Goal: Find specific page/section: Find specific page/section

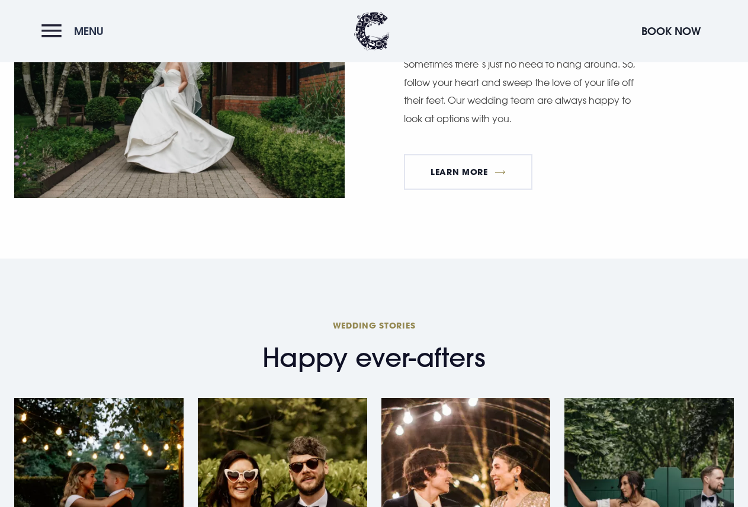
scroll to position [3100, 0]
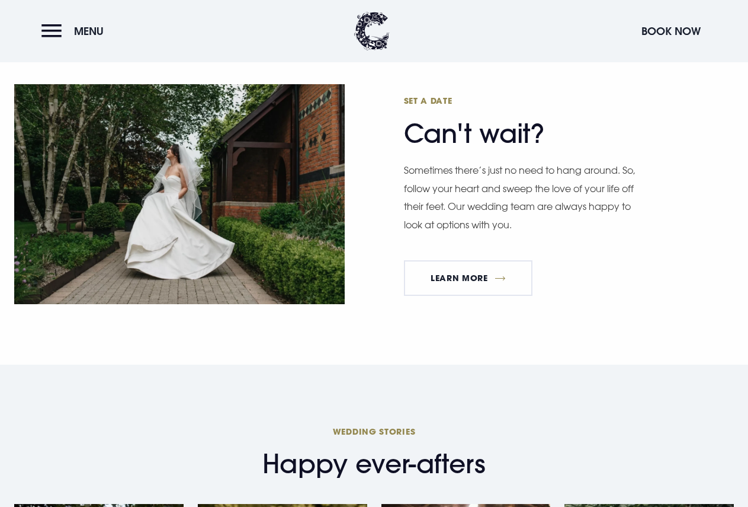
click at [49, 18] on header "Menu Book Now" at bounding box center [374, 31] width 748 height 62
click at [56, 32] on button "Menu" at bounding box center [75, 30] width 68 height 25
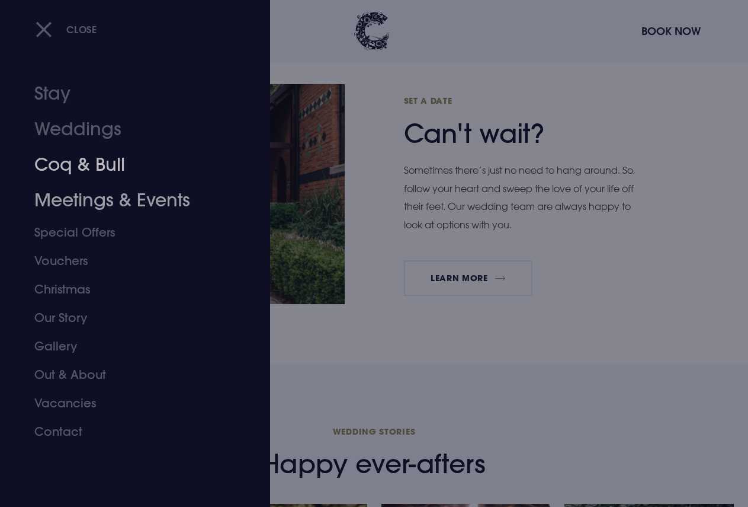
click at [104, 174] on link "Coq & Bull" at bounding box center [126, 165] width 185 height 36
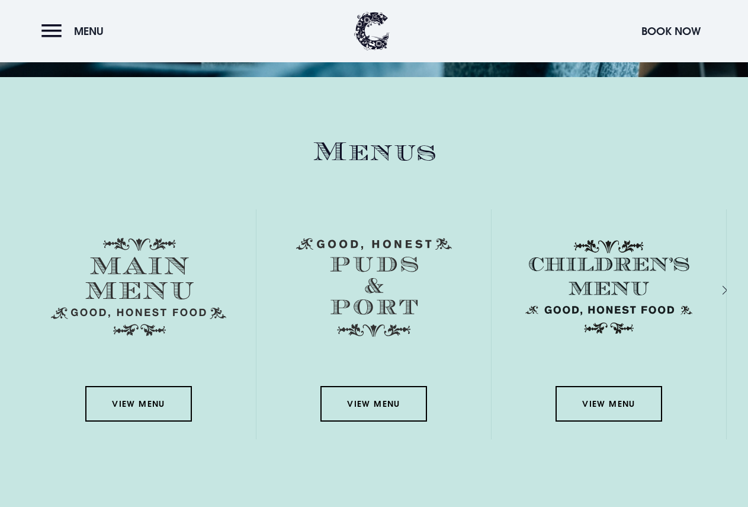
scroll to position [1659, 0]
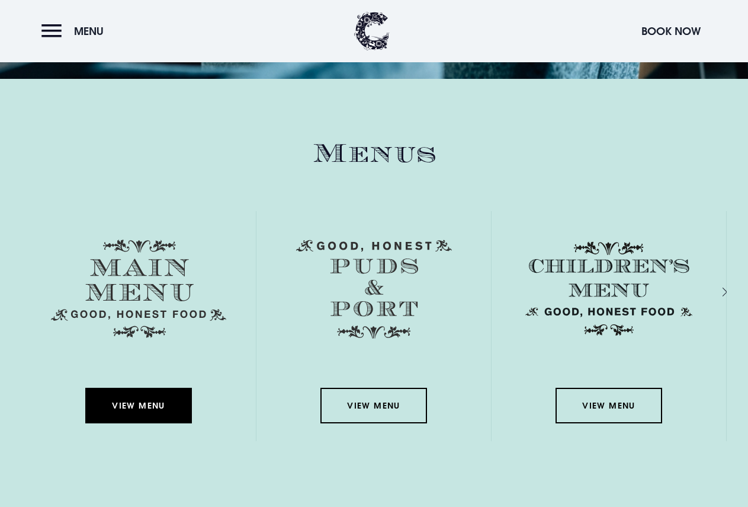
click at [129, 397] on link "View Menu" at bounding box center [138, 405] width 107 height 36
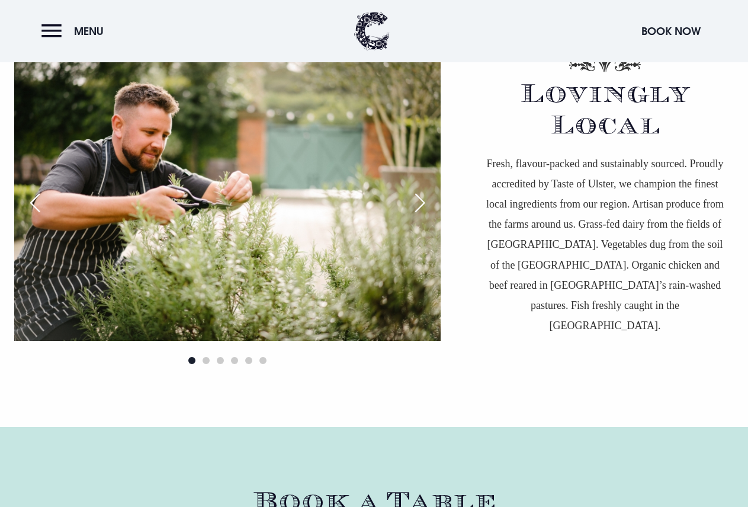
scroll to position [3555, 0]
